Goal: Task Accomplishment & Management: Manage account settings

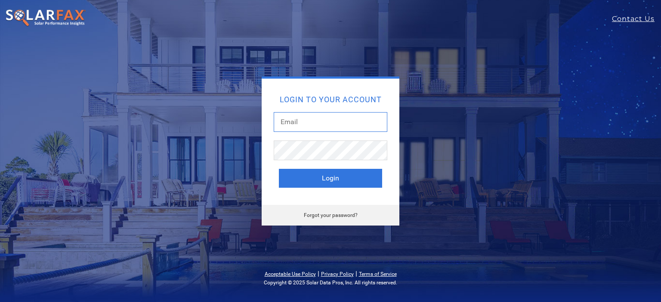
click at [327, 120] on input "text" at bounding box center [331, 122] width 114 height 20
type input "[EMAIL_ADDRESS][DOMAIN_NAME]"
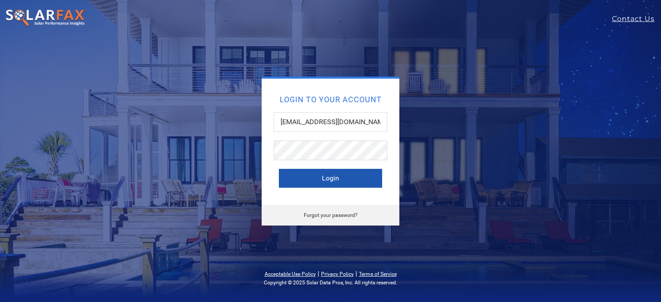
click at [295, 179] on button "Login" at bounding box center [330, 178] width 103 height 19
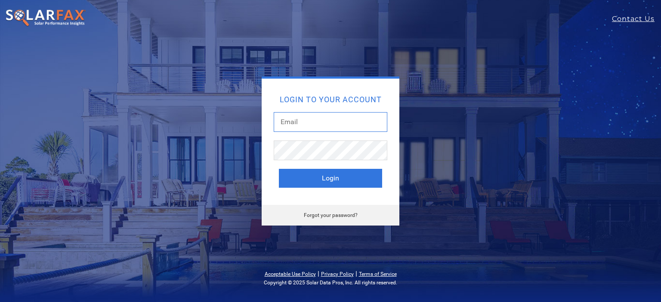
click at [278, 122] on input "text" at bounding box center [331, 122] width 114 height 20
type input "[EMAIL_ADDRESS][DOMAIN_NAME]"
click at [313, 215] on link "Forgot your password?" at bounding box center [331, 216] width 54 height 6
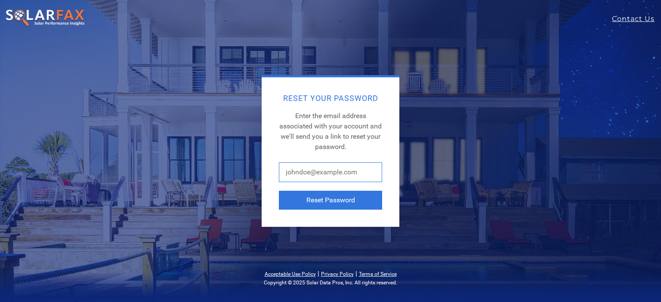
click at [319, 174] on input "text" at bounding box center [330, 173] width 103 height 20
type input "ampselectricsolar@gmail.com"
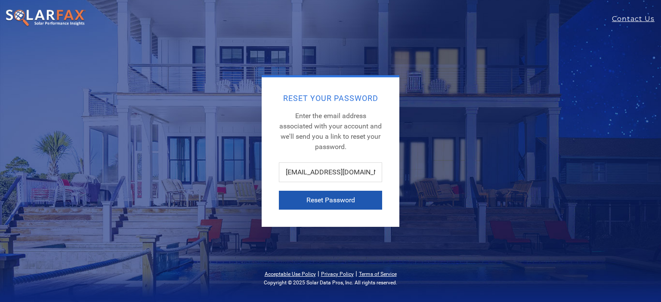
click at [315, 199] on button "Reset Password" at bounding box center [330, 200] width 103 height 19
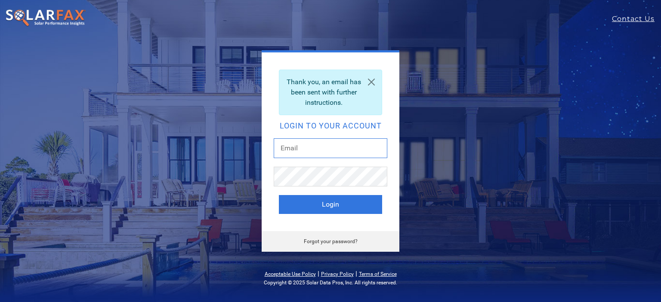
click at [334, 153] on input "text" at bounding box center [331, 149] width 114 height 20
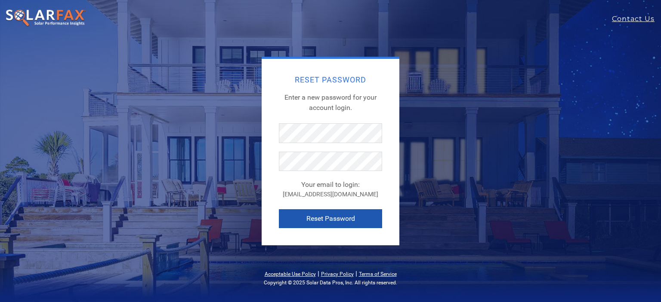
click at [311, 210] on button "Reset Password" at bounding box center [330, 219] width 103 height 19
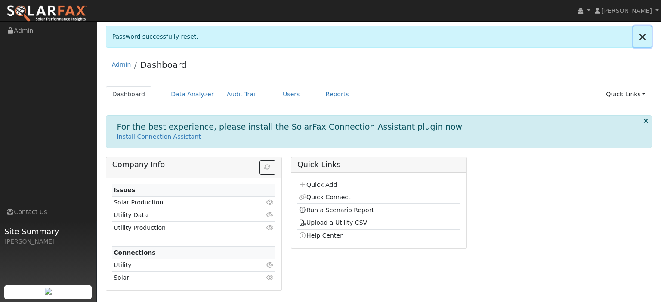
click at [641, 36] on link at bounding box center [642, 36] width 18 height 21
